Goal: Navigation & Orientation: Find specific page/section

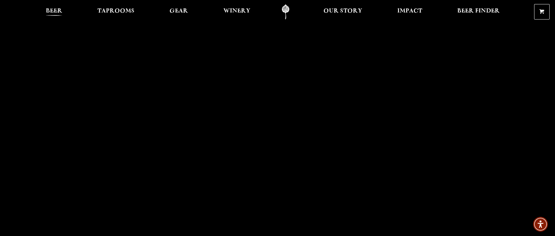
click at [55, 10] on span "Beer" at bounding box center [54, 10] width 17 height 5
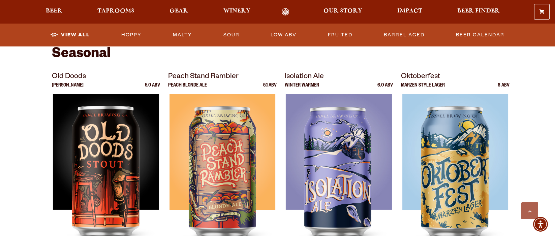
scroll to position [911, 0]
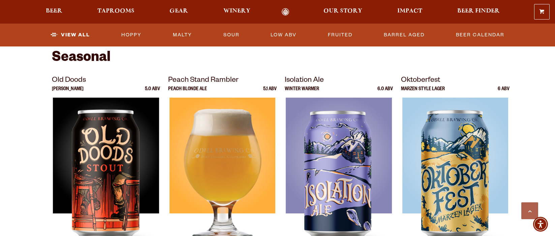
click at [208, 141] on img at bounding box center [223, 182] width 106 height 168
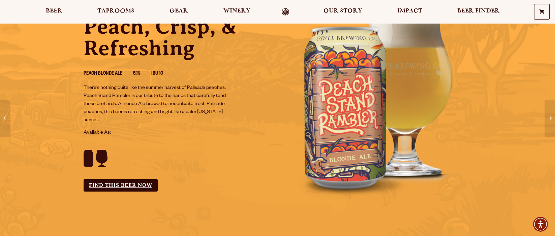
scroll to position [69, 0]
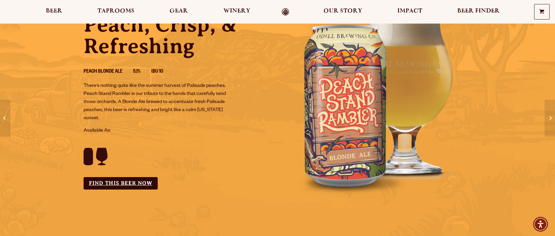
click at [123, 185] on link "Find this Beer Now" at bounding box center [121, 183] width 74 height 12
